Goal: Transaction & Acquisition: Purchase product/service

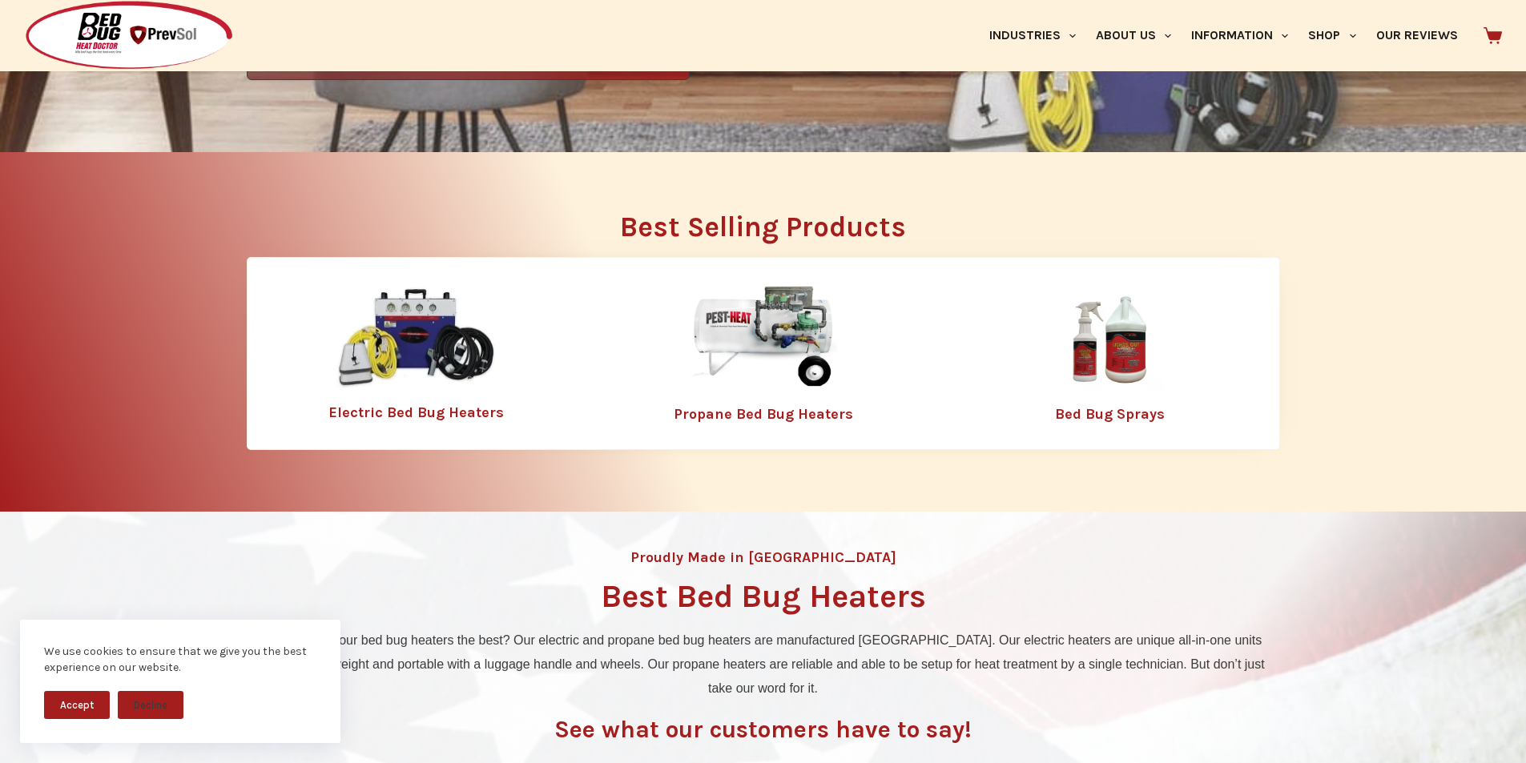
scroll to position [574, 0]
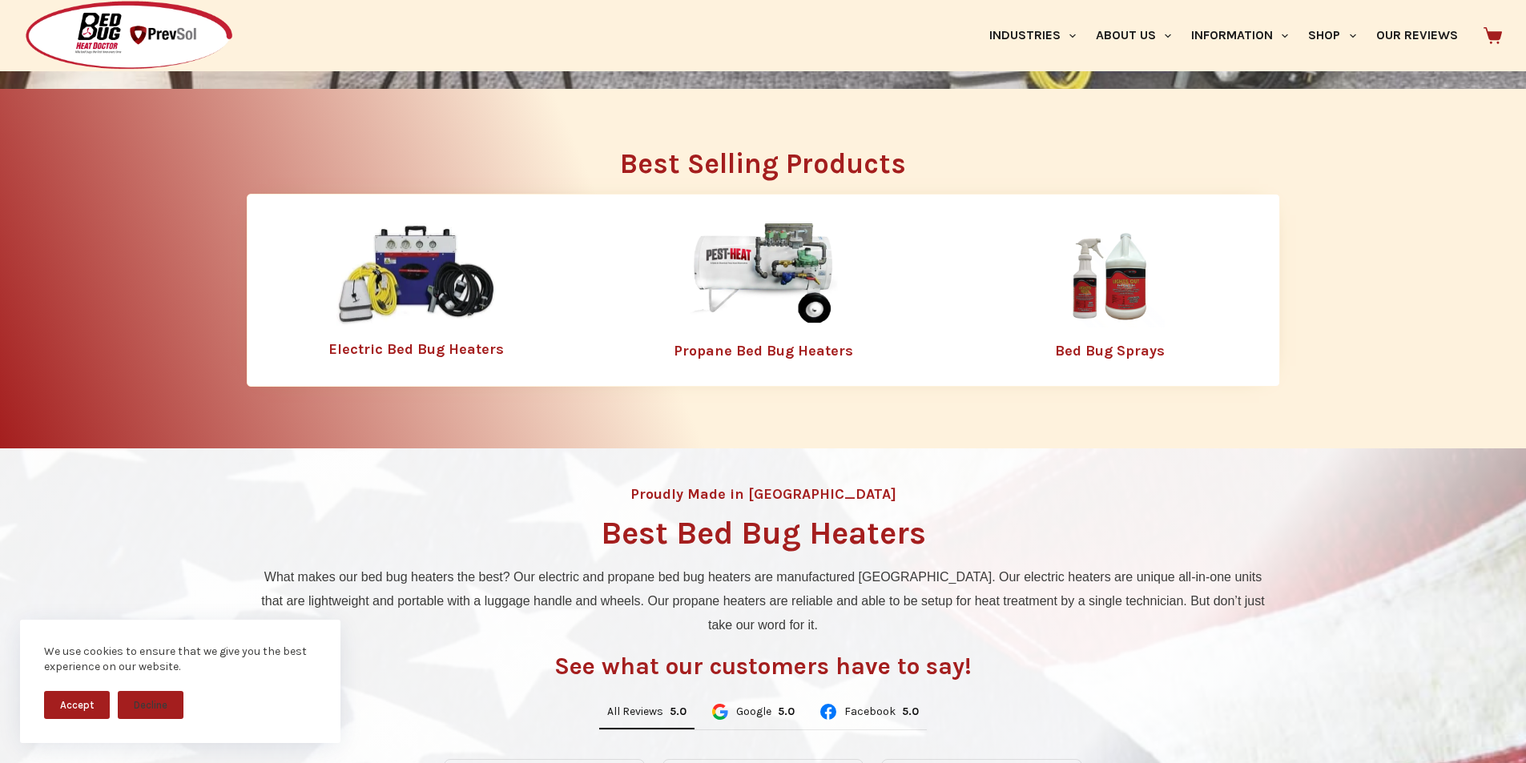
click at [436, 284] on img at bounding box center [416, 274] width 160 height 103
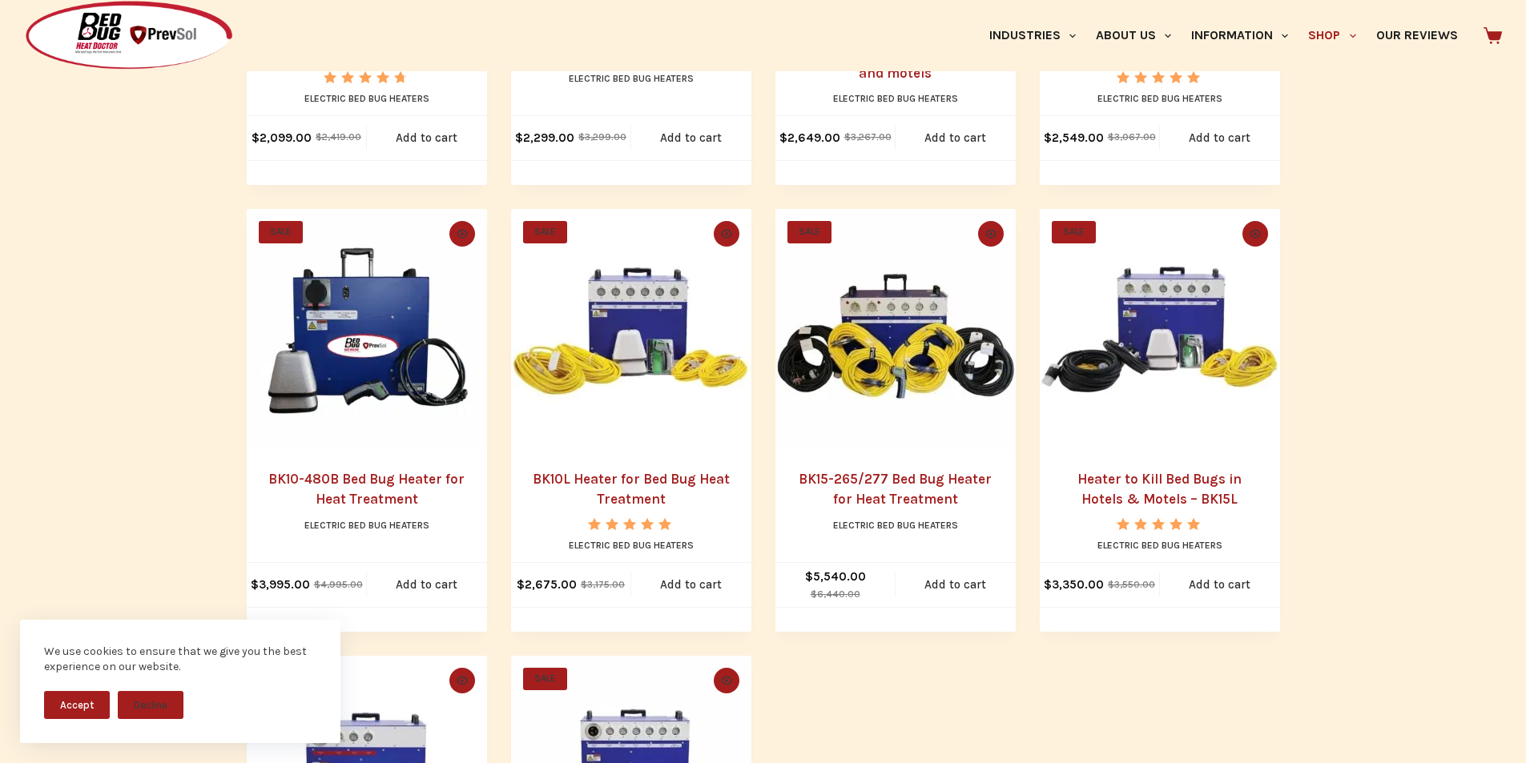
scroll to position [711, 0]
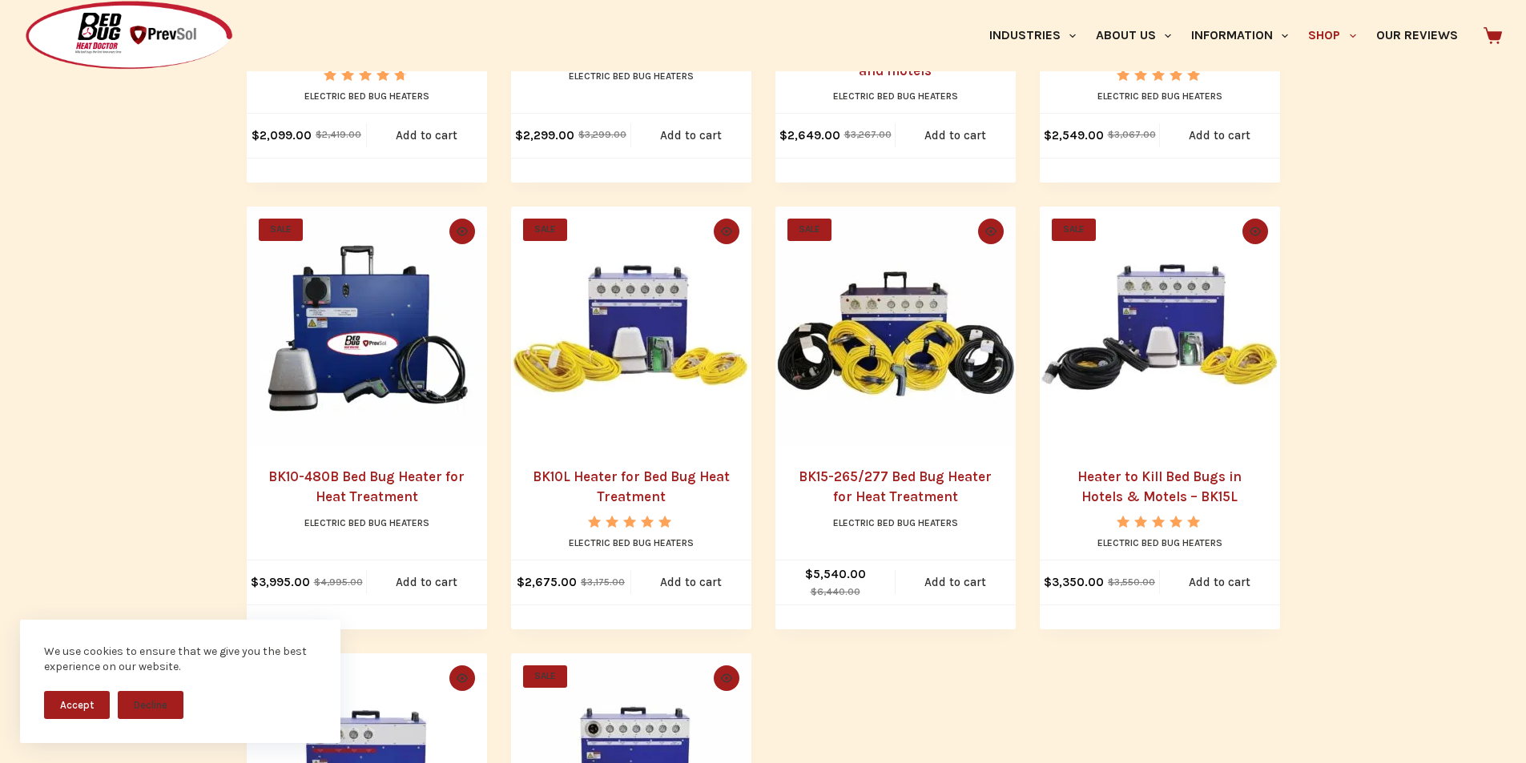
click at [372, 480] on link "BK10-480B Bed Bug Heater for Heat Treatment" at bounding box center [366, 487] width 196 height 37
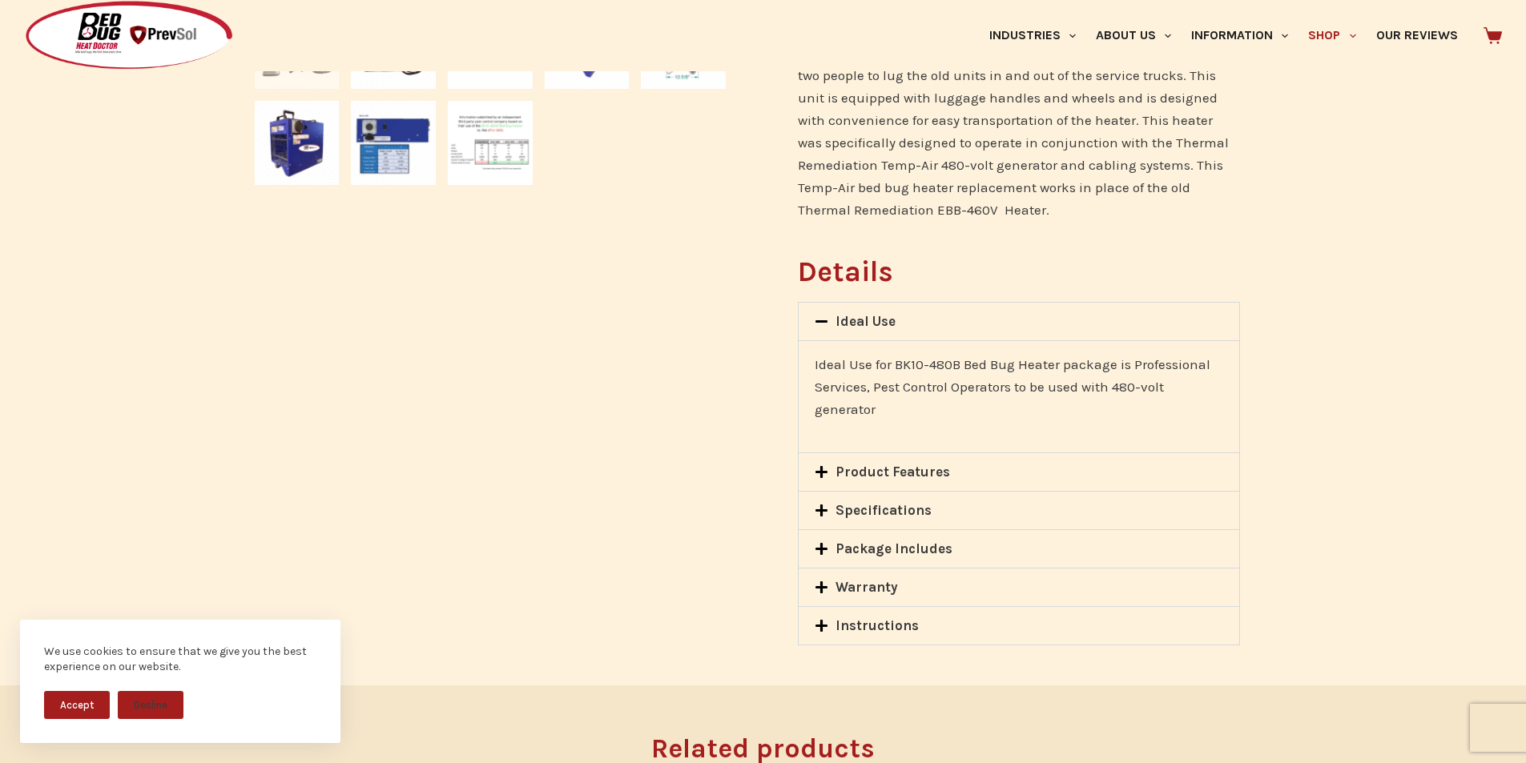
scroll to position [832, 0]
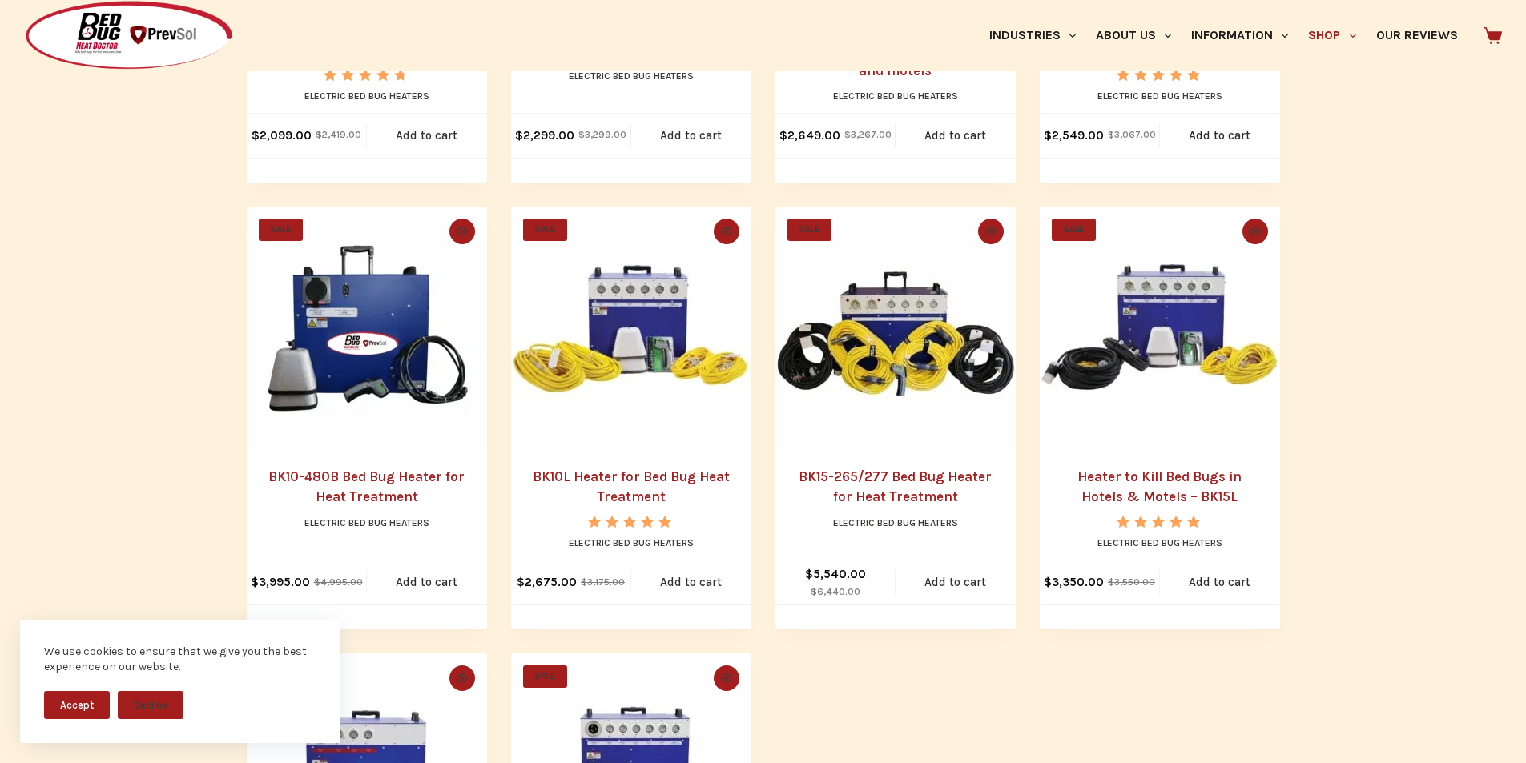
click at [955, 366] on img "BK15-265/277 Bed Bug Heater for Heat Treatment" at bounding box center [895, 327] width 240 height 240
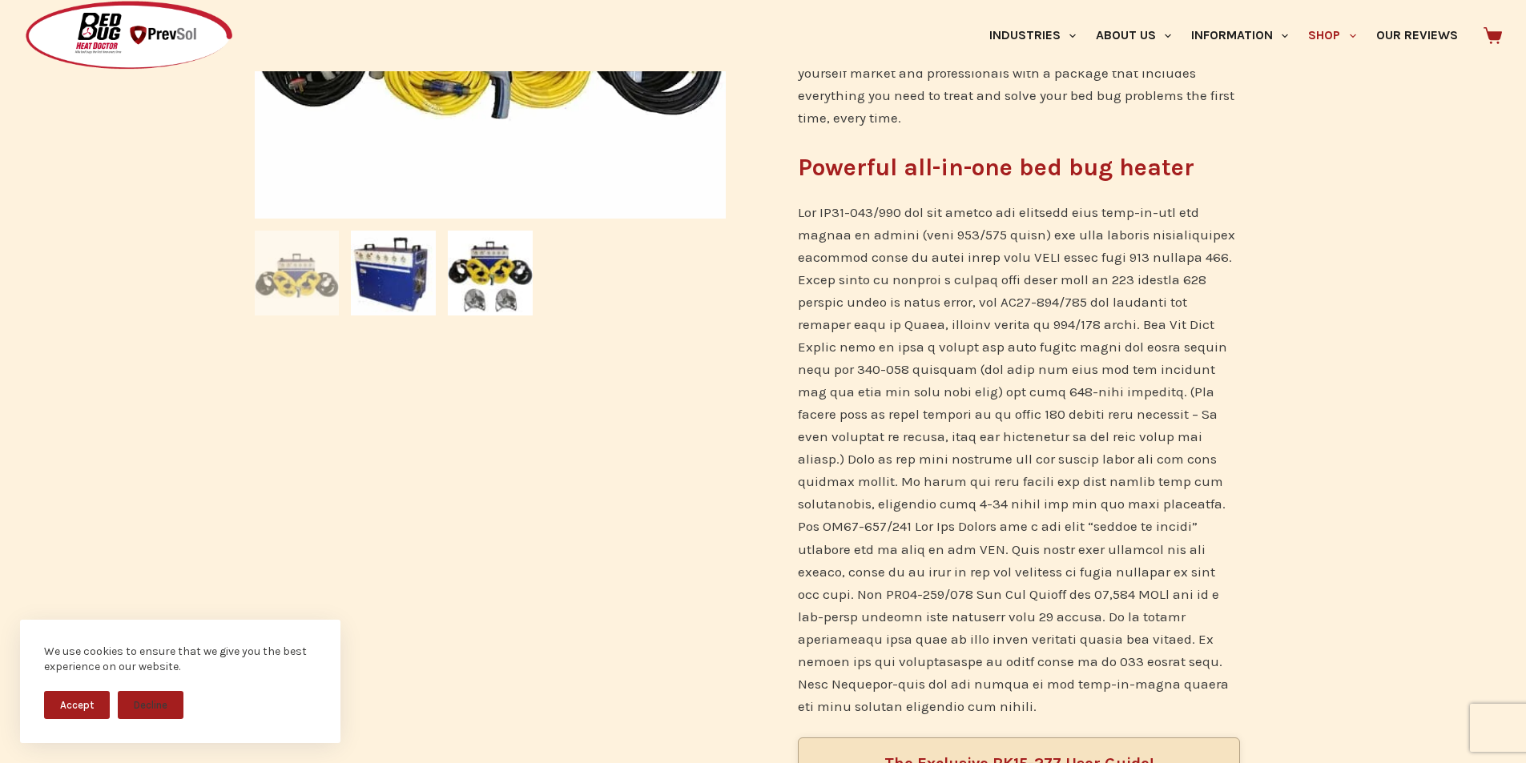
scroll to position [638, 0]
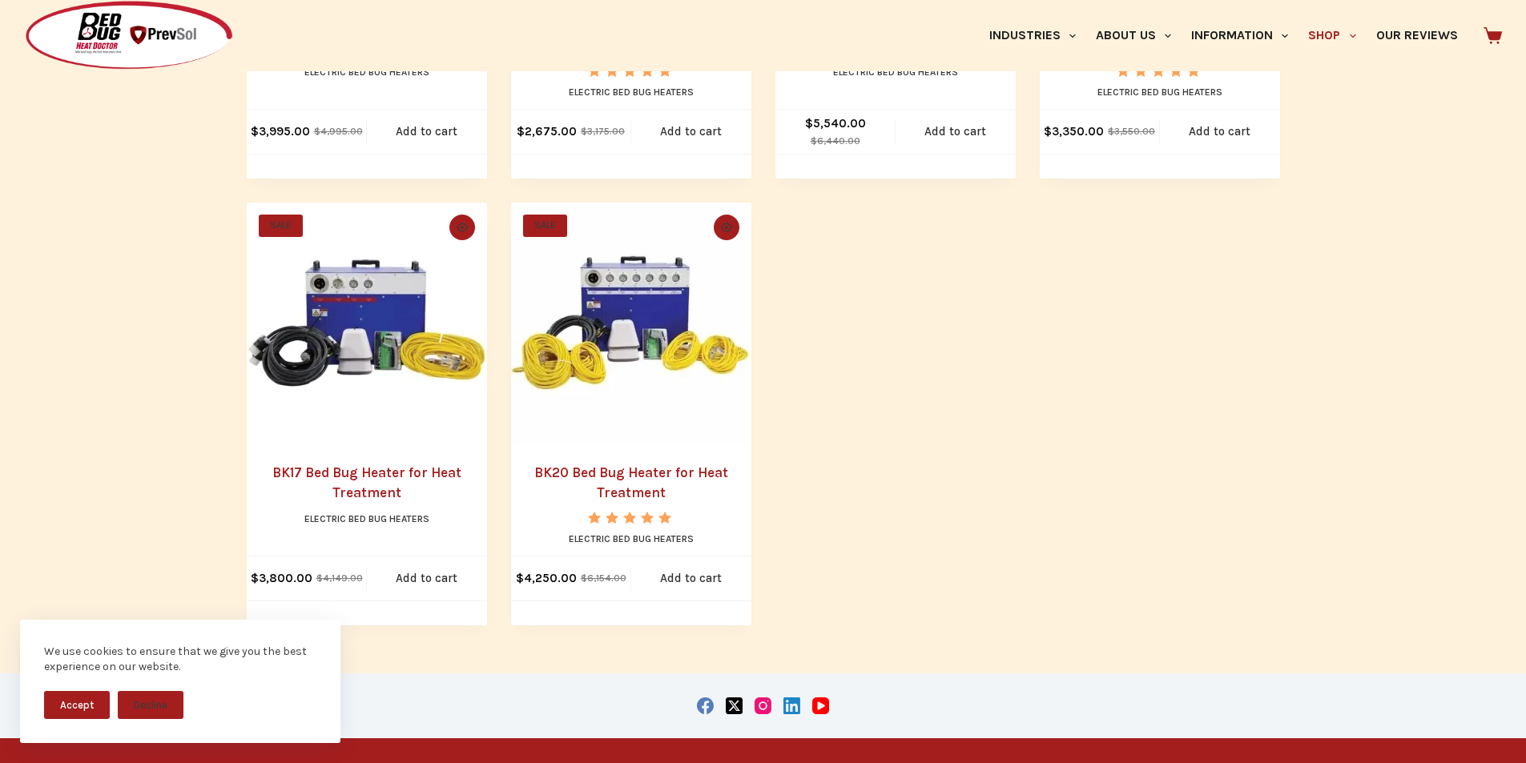
scroll to position [1178, 0]
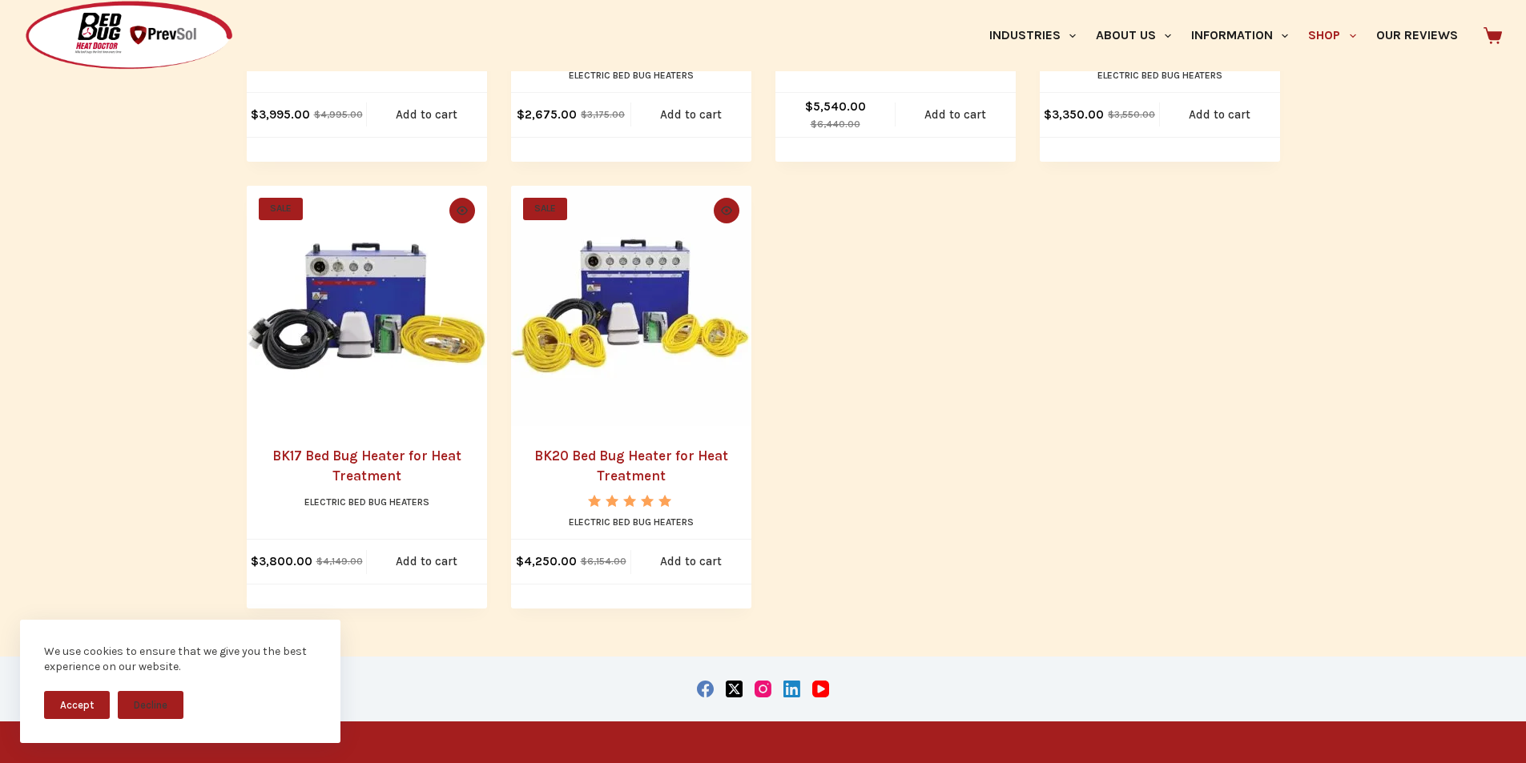
click at [629, 287] on img "BK20 Bed Bug Heater for Heat Treatment" at bounding box center [631, 306] width 240 height 240
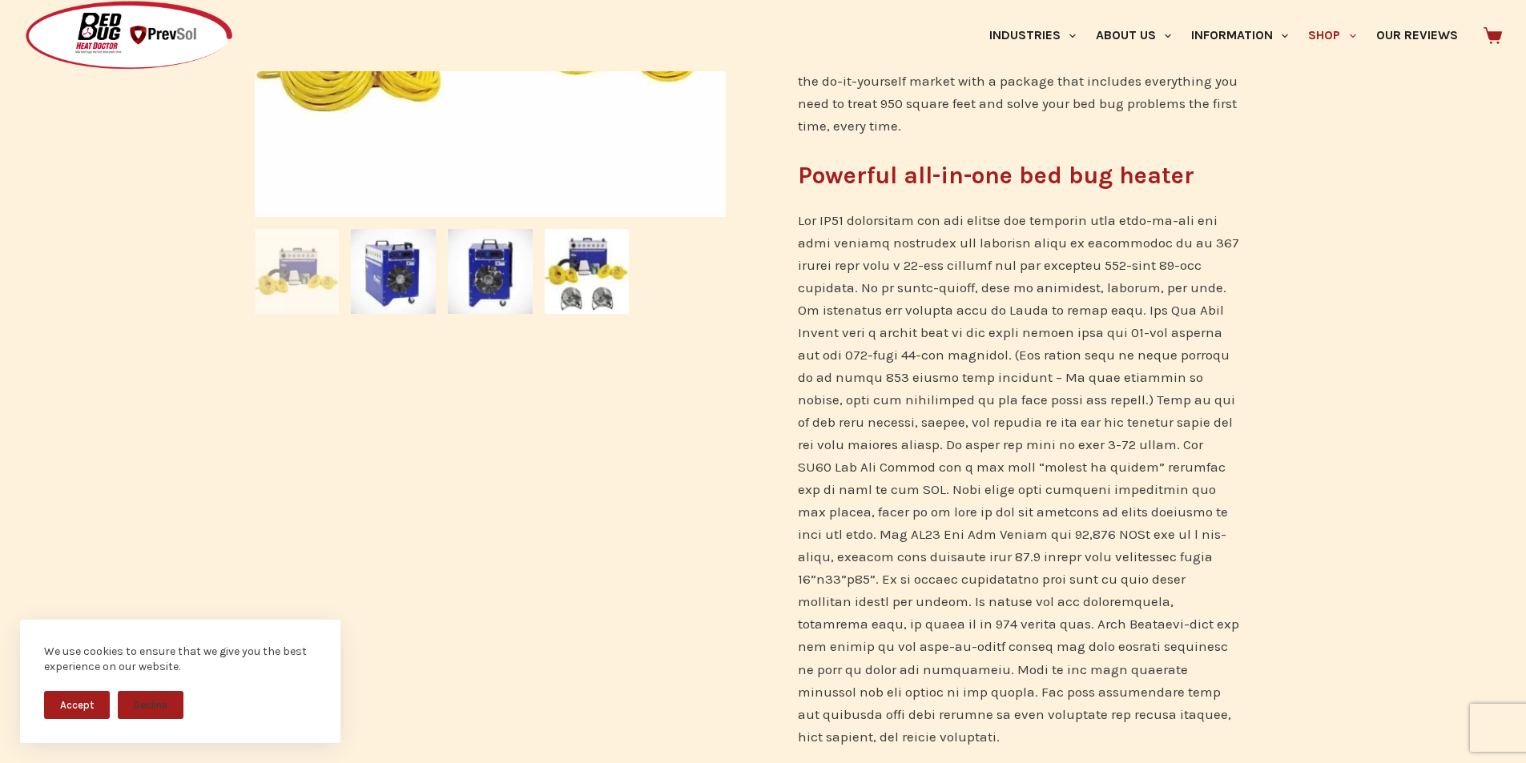
scroll to position [617, 0]
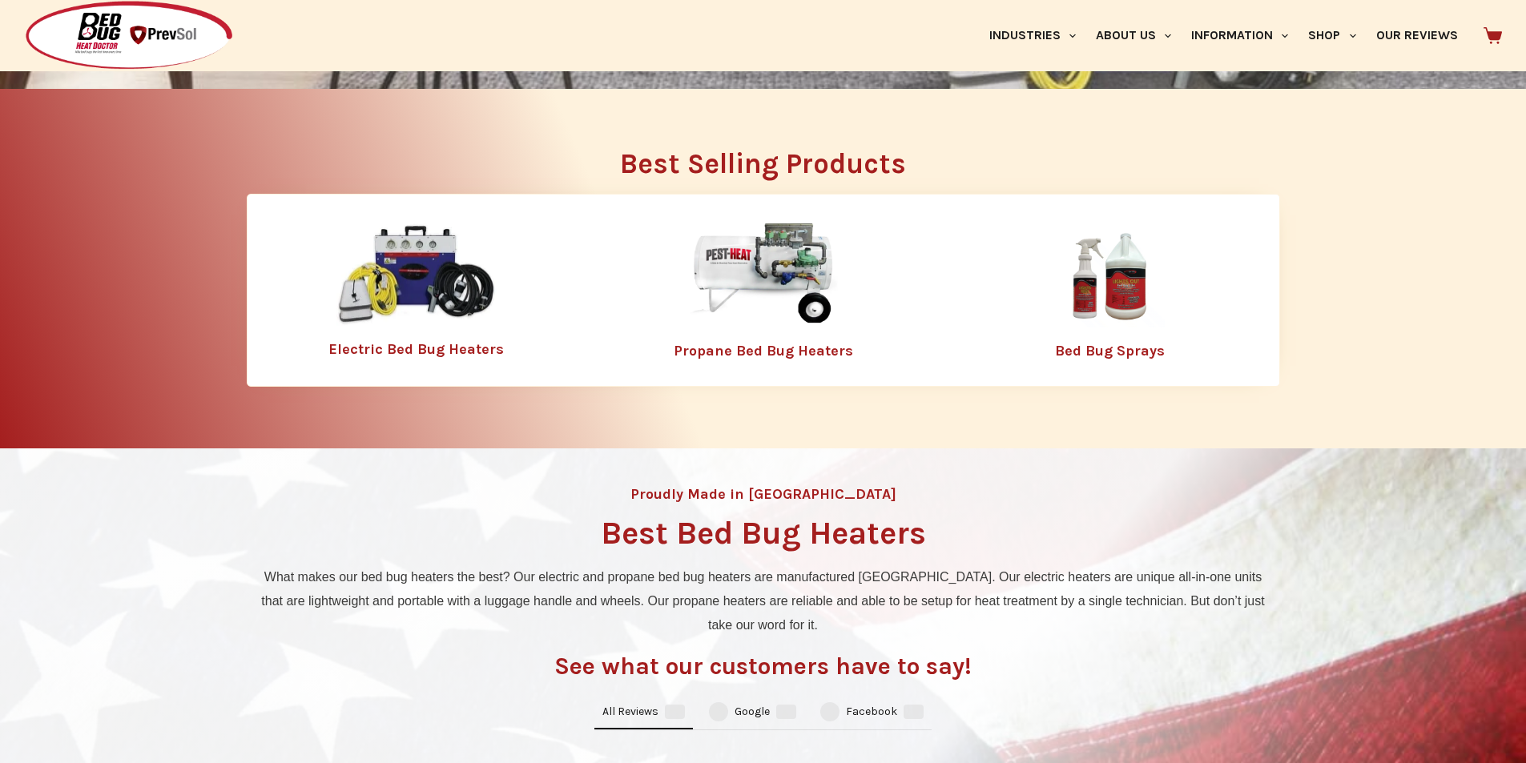
scroll to position [574, 0]
